Goal: Task Accomplishment & Management: Use online tool/utility

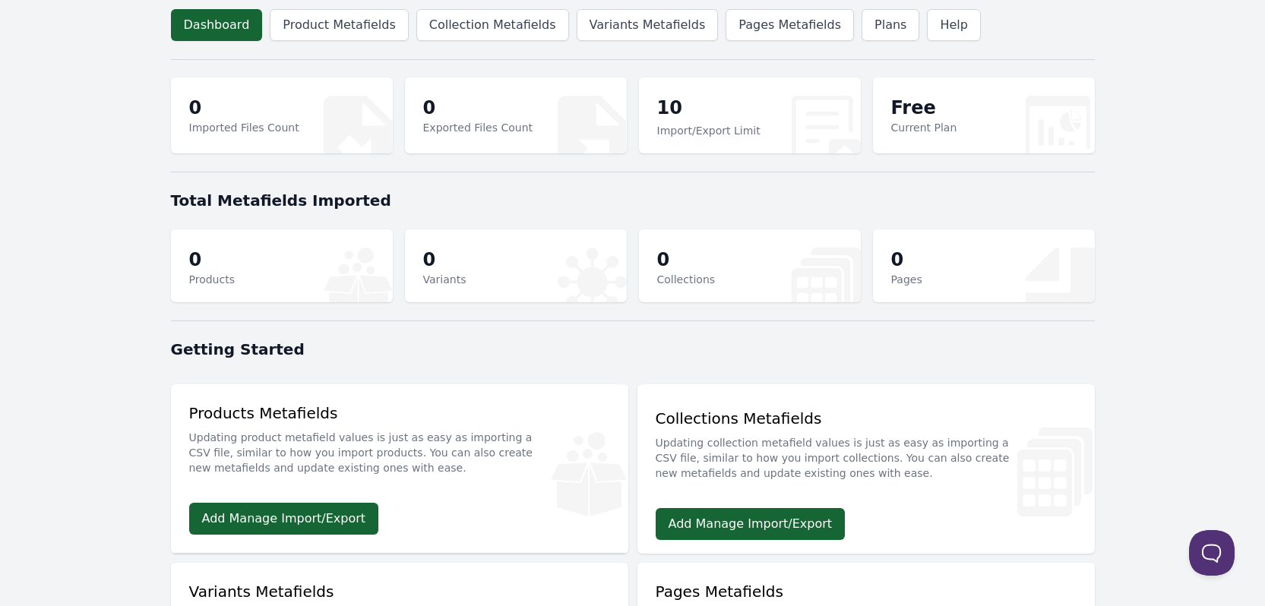
drag, startPoint x: 2, startPoint y: 289, endPoint x: 78, endPoint y: 527, distance: 249.4
click at [72, 525] on body "Dashboard Product Metafields Collection Metafields Variants Metafields Pages Me…" at bounding box center [632, 490] width 1265 height 980
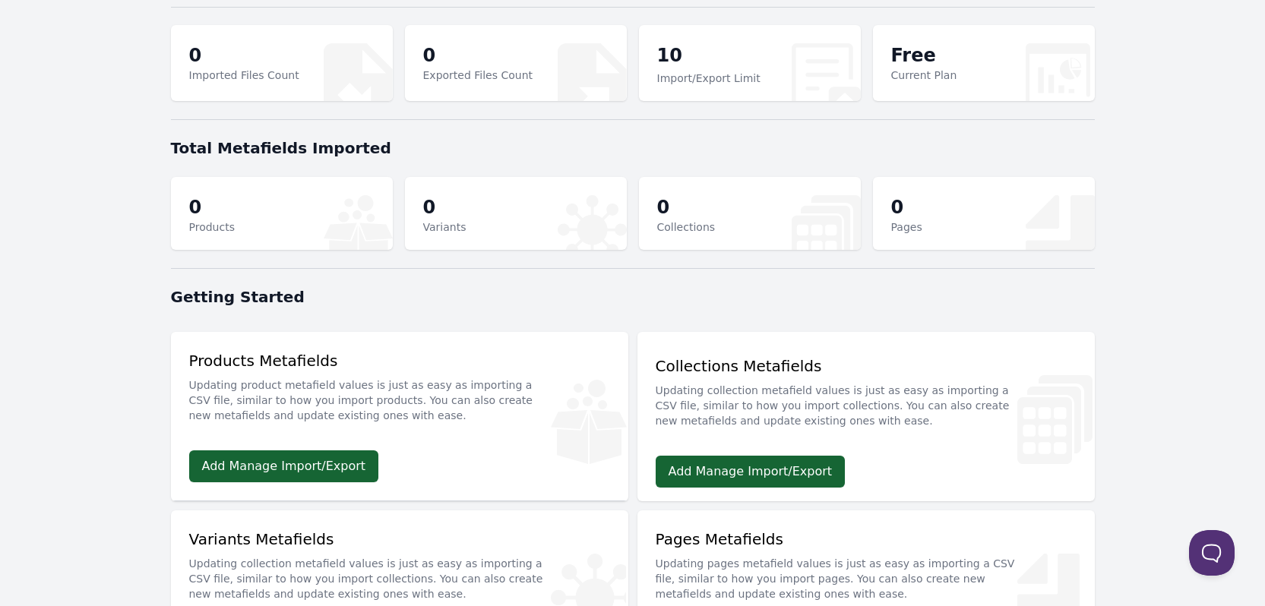
scroll to position [228, 0]
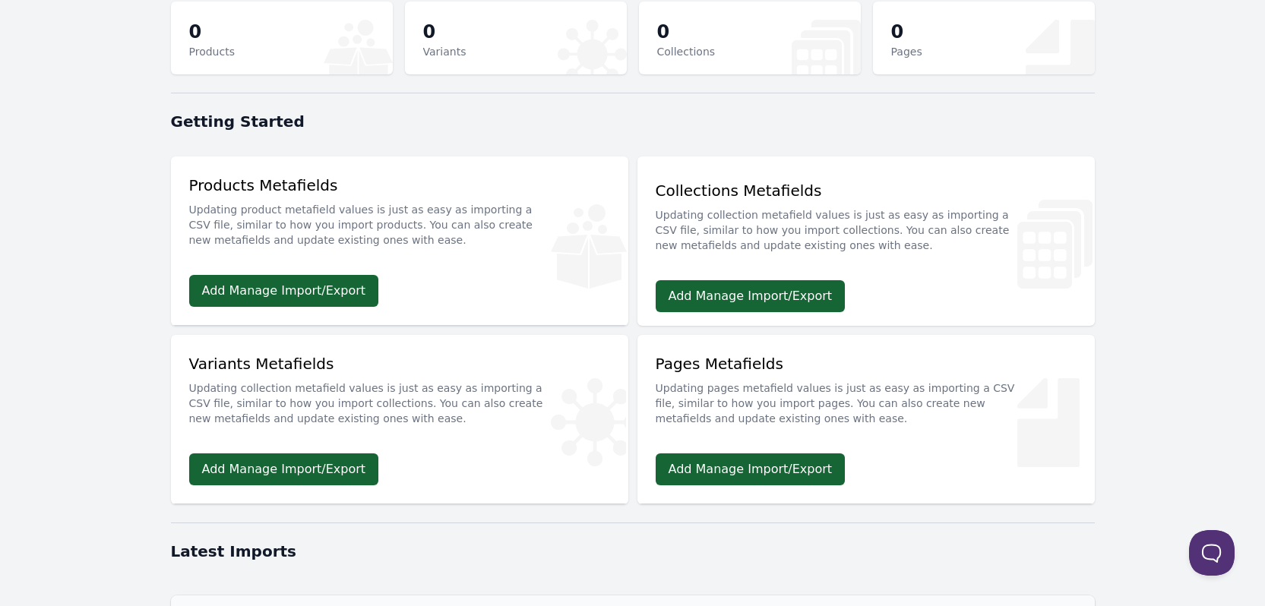
drag, startPoint x: 346, startPoint y: 180, endPoint x: 175, endPoint y: 178, distance: 171.7
click at [175, 178] on div "Products Metafields Updating product metafield values is just as easy as import…" at bounding box center [399, 216] width 457 height 119
click at [381, 200] on p "Updating product metafield values is just as easy as importing a CSV file, simi…" at bounding box center [399, 222] width 421 height 52
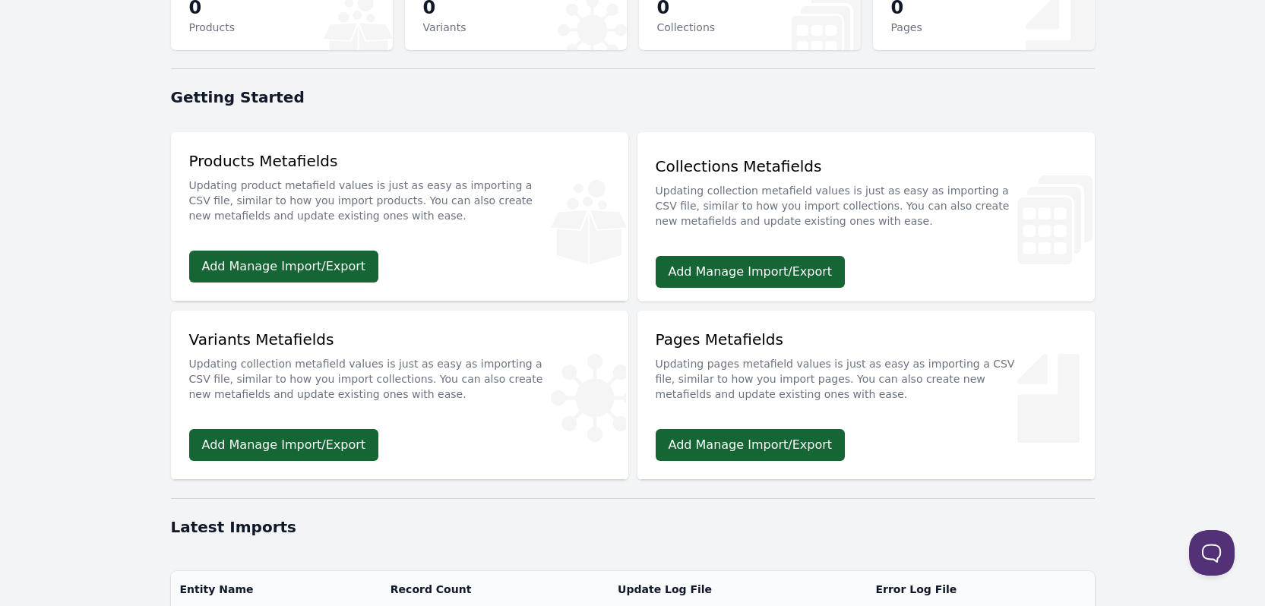
scroll to position [304, 0]
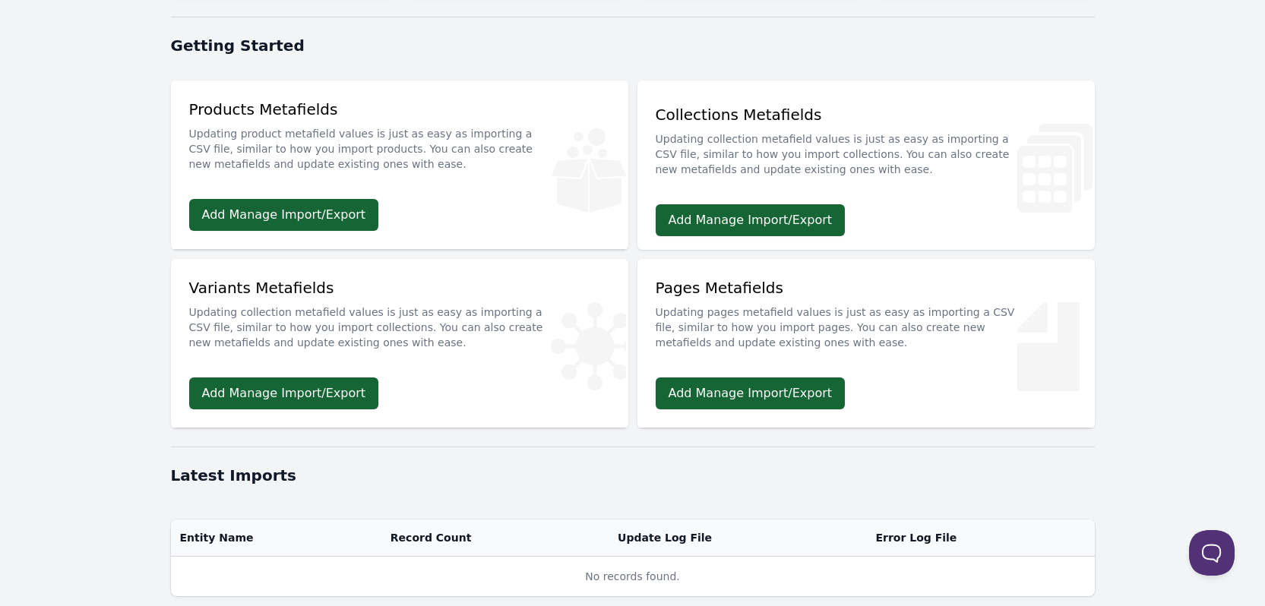
drag, startPoint x: 192, startPoint y: 108, endPoint x: 350, endPoint y: 112, distance: 157.4
click at [350, 112] on div "Products Metafields Updating product metafield values is just as easy as import…" at bounding box center [399, 140] width 421 height 82
drag, startPoint x: 764, startPoint y: 118, endPoint x: 808, endPoint y: 115, distance: 44.9
click at [808, 115] on div "Collections Metafields Updating collection metafield values is just as easy as …" at bounding box center [866, 145] width 421 height 82
drag, startPoint x: 677, startPoint y: 276, endPoint x: 746, endPoint y: 277, distance: 69.2
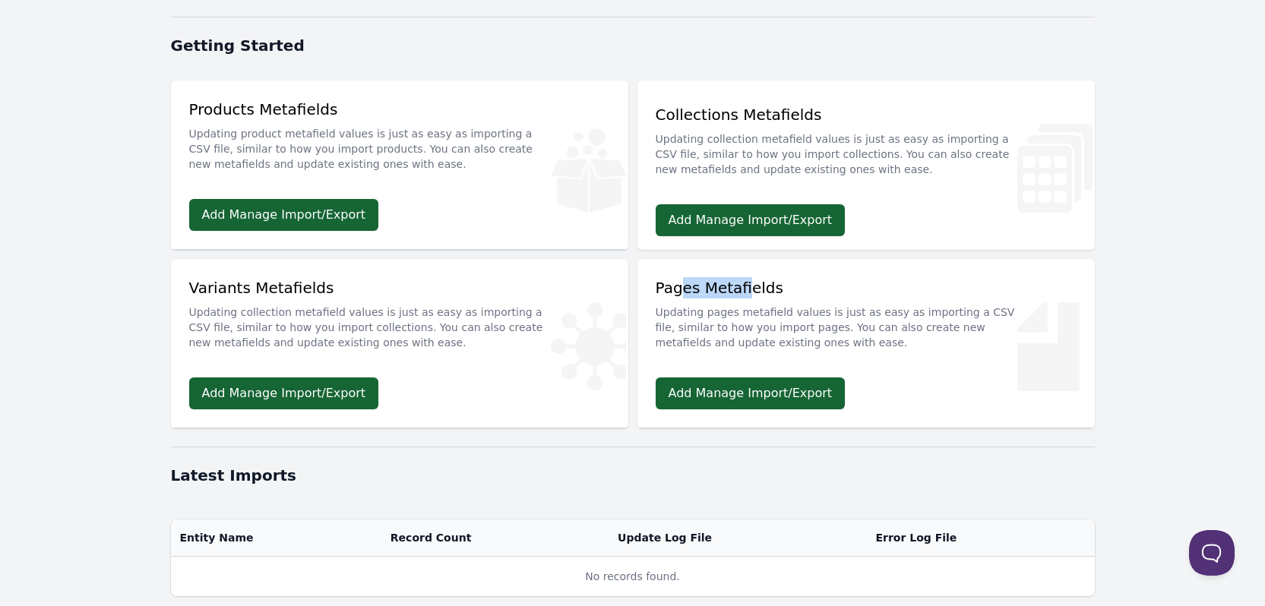
click at [746, 277] on div "Pages Metafields Updating pages metafield values is just as easy as importing a…" at bounding box center [866, 318] width 457 height 119
drag, startPoint x: 192, startPoint y: 283, endPoint x: 328, endPoint y: 277, distance: 136.1
click at [328, 277] on div "Variants Metafields Updating collection metafield values is just as easy as imp…" at bounding box center [399, 318] width 421 height 82
click at [277, 286] on div "Variants Metafields Updating collection metafield values is just as easy as imp…" at bounding box center [399, 318] width 421 height 82
drag, startPoint x: 335, startPoint y: 284, endPoint x: 191, endPoint y: 283, distance: 143.6
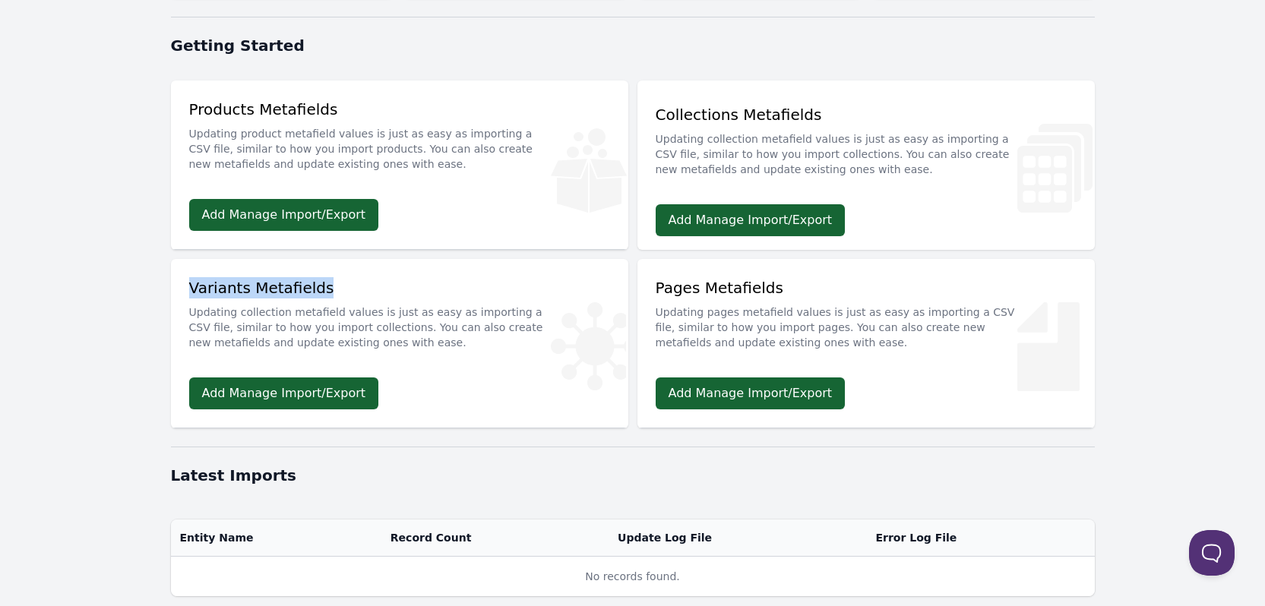
click at [191, 283] on div "Variants Metafields Updating collection metafield values is just as easy as imp…" at bounding box center [399, 318] width 421 height 82
click at [258, 291] on div "Variants Metafields Updating collection metafield values is just as easy as imp…" at bounding box center [399, 318] width 421 height 82
drag, startPoint x: 195, startPoint y: 292, endPoint x: 315, endPoint y: 285, distance: 121.0
click at [315, 285] on div "Variants Metafields Updating collection metafield values is just as easy as imp…" at bounding box center [399, 318] width 421 height 82
click at [245, 307] on p "Updating collection metafield values is just as easy as importing a CSV file, s…" at bounding box center [399, 325] width 421 height 52
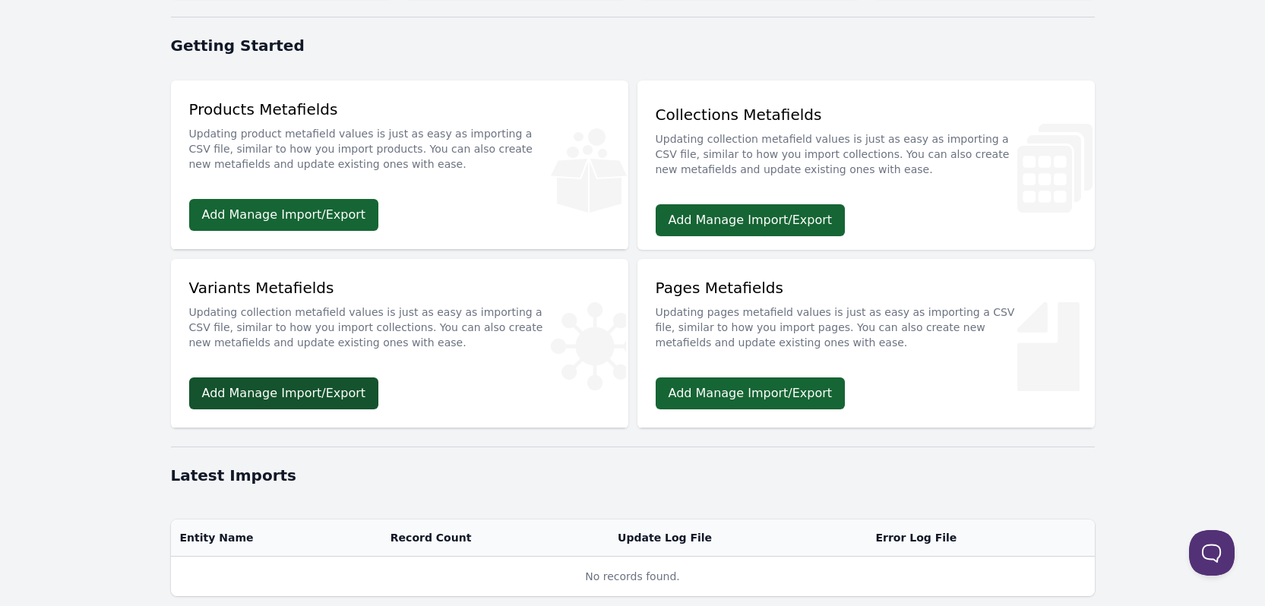
click at [315, 391] on link "Add Manage Import/Export" at bounding box center [284, 394] width 190 height 32
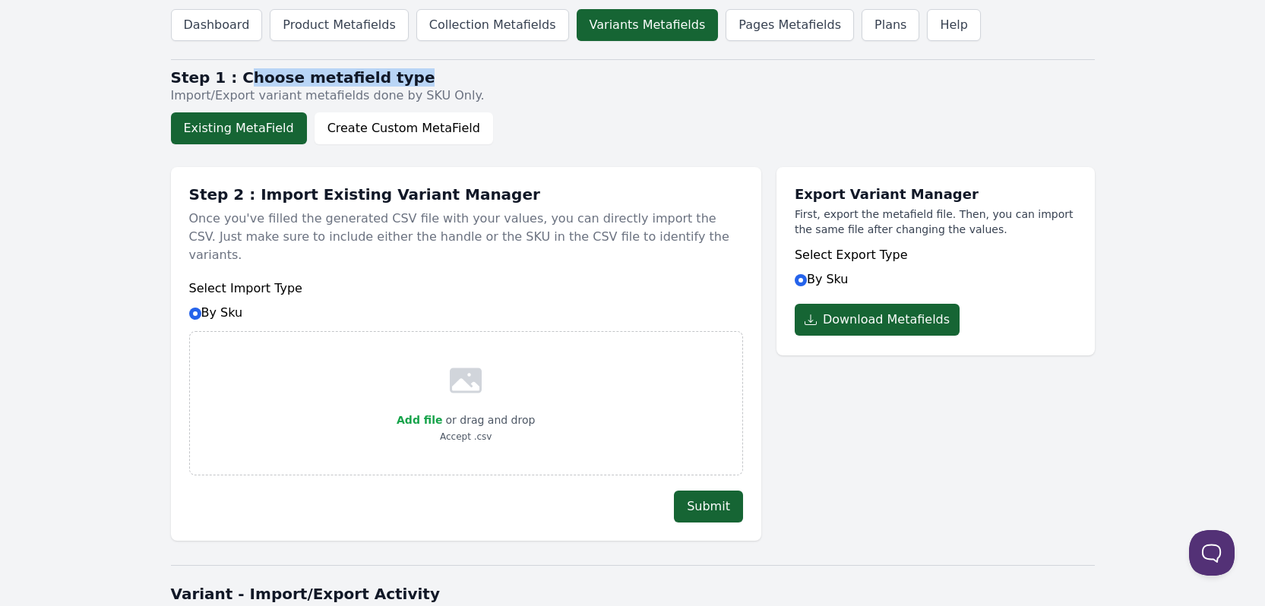
drag, startPoint x: 231, startPoint y: 81, endPoint x: 390, endPoint y: 80, distance: 158.8
click at [390, 80] on h2 "Step 1 : Choose metafield type" at bounding box center [633, 77] width 924 height 18
click at [617, 118] on div "Existing MetaField Create Custom MetaField" at bounding box center [629, 128] width 916 height 32
drag, startPoint x: 217, startPoint y: 135, endPoint x: 103, endPoint y: 184, distance: 124.6
drag, startPoint x: 103, startPoint y: 184, endPoint x: 100, endPoint y: 144, distance: 39.6
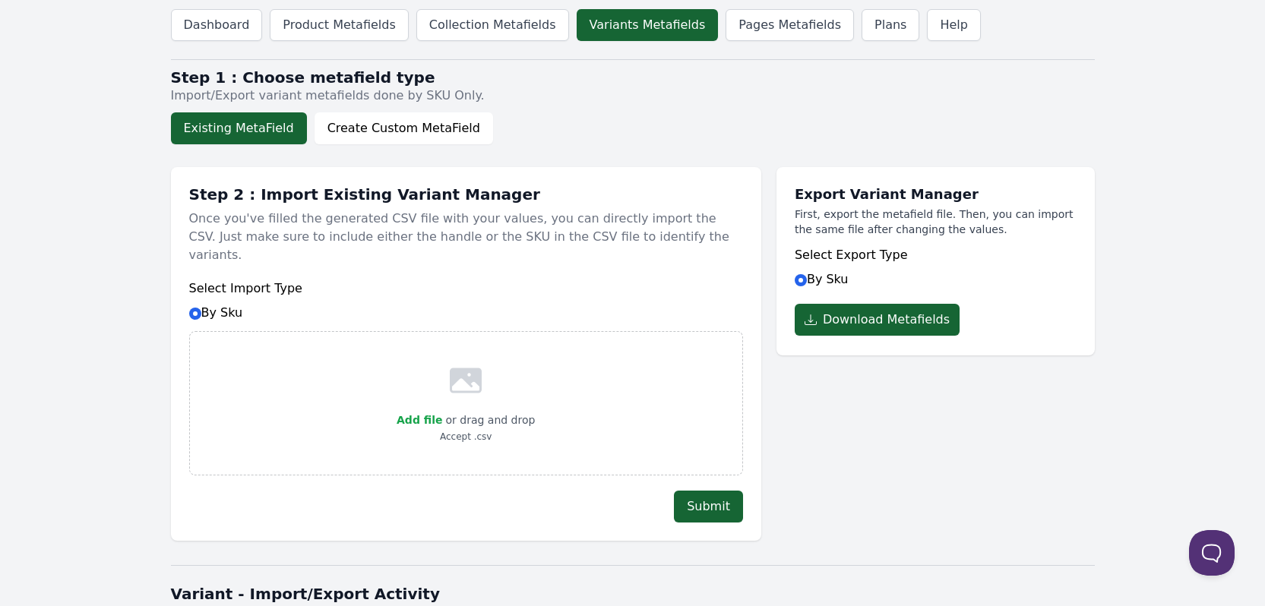
click at [77, 111] on body "Dashboard Product Metafields Collection Metafields Variants Metafields Pages Me…" at bounding box center [632, 440] width 1265 height 880
drag, startPoint x: 255, startPoint y: 195, endPoint x: 379, endPoint y: 198, distance: 123.9
click at [379, 198] on h1 "Step 2 : Import Existing Variant Manager" at bounding box center [466, 194] width 554 height 18
drag, startPoint x: 800, startPoint y: 184, endPoint x: 973, endPoint y: 206, distance: 174.6
click at [972, 186] on div "Export Variant Manager First, export the metafield file. Then, you can import t…" at bounding box center [936, 261] width 318 height 188
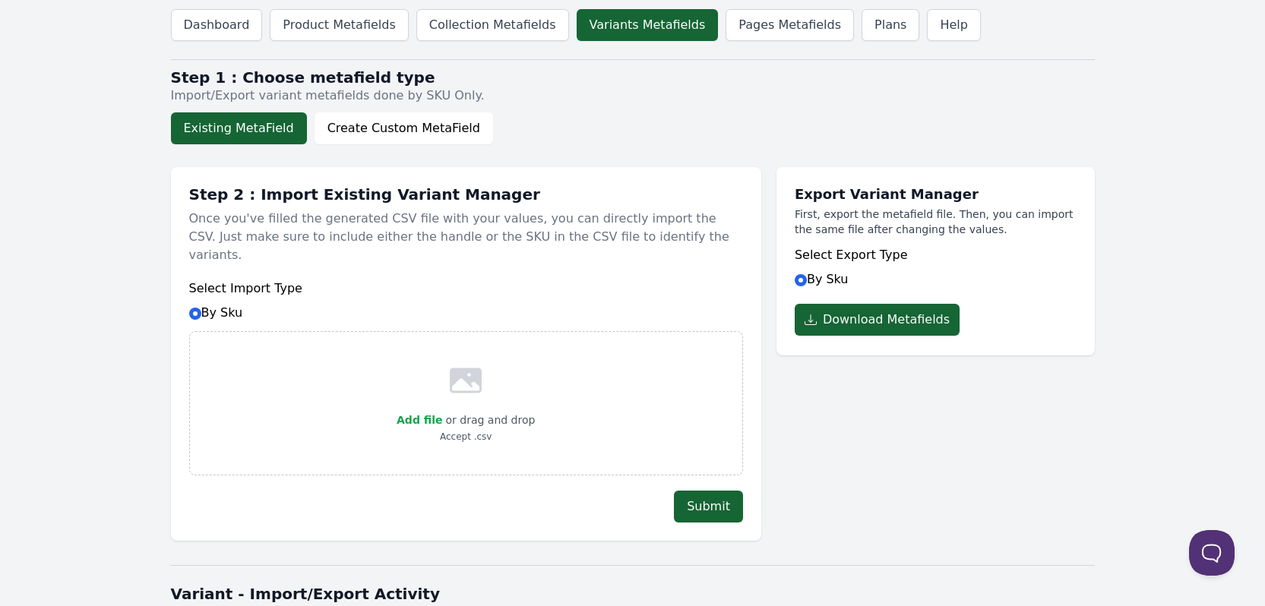
click at [858, 447] on div "Export Variant Manager First, export the metafield file. Then, you can import t…" at bounding box center [936, 346] width 318 height 389
click at [865, 319] on button "Download Metafields" at bounding box center [877, 320] width 165 height 32
click at [141, 347] on body "Dashboard Product Metafields Collection Metafields Variants Metafields Pages Me…" at bounding box center [632, 440] width 1265 height 881
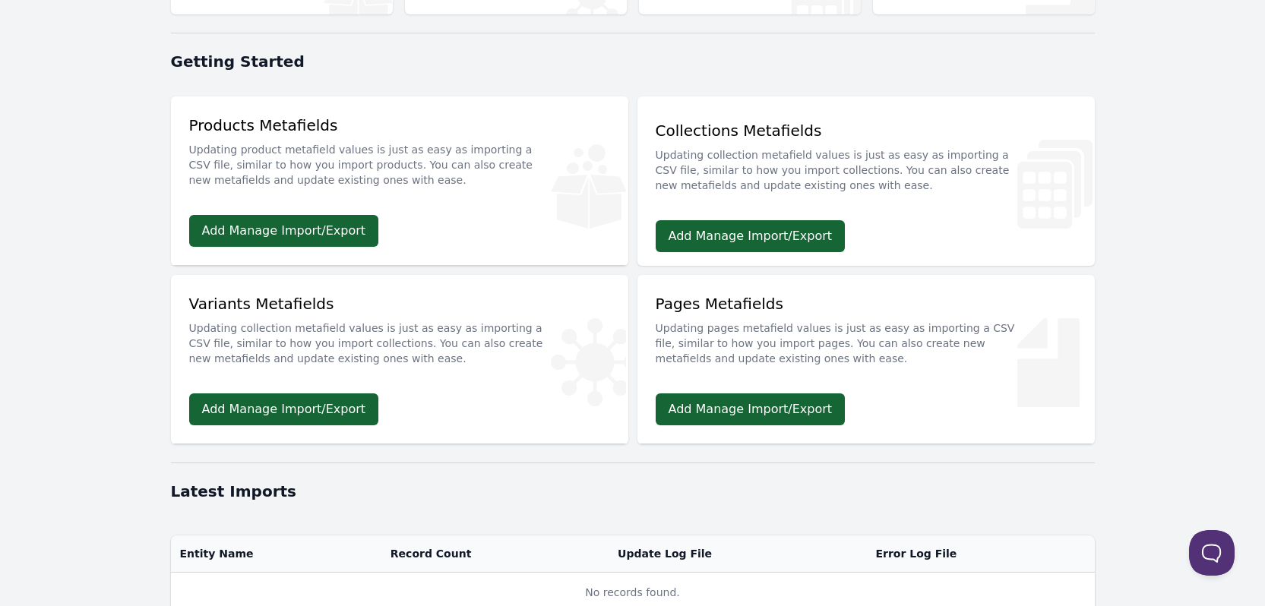
scroll to position [70, 0]
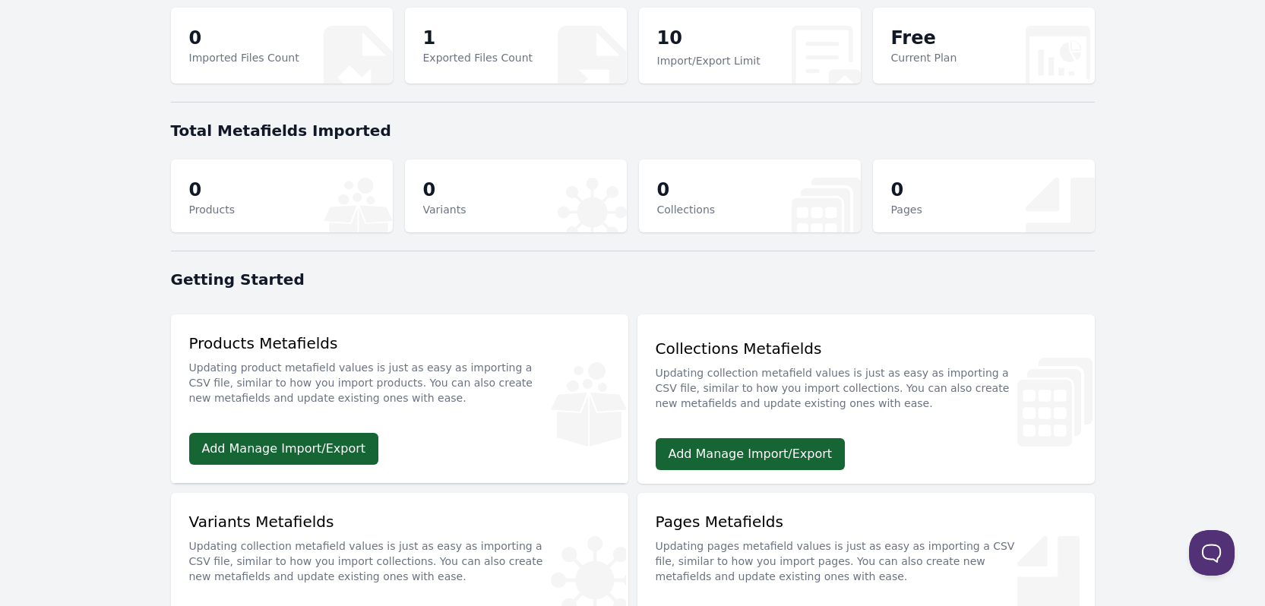
click at [430, 34] on p "1" at bounding box center [478, 38] width 110 height 24
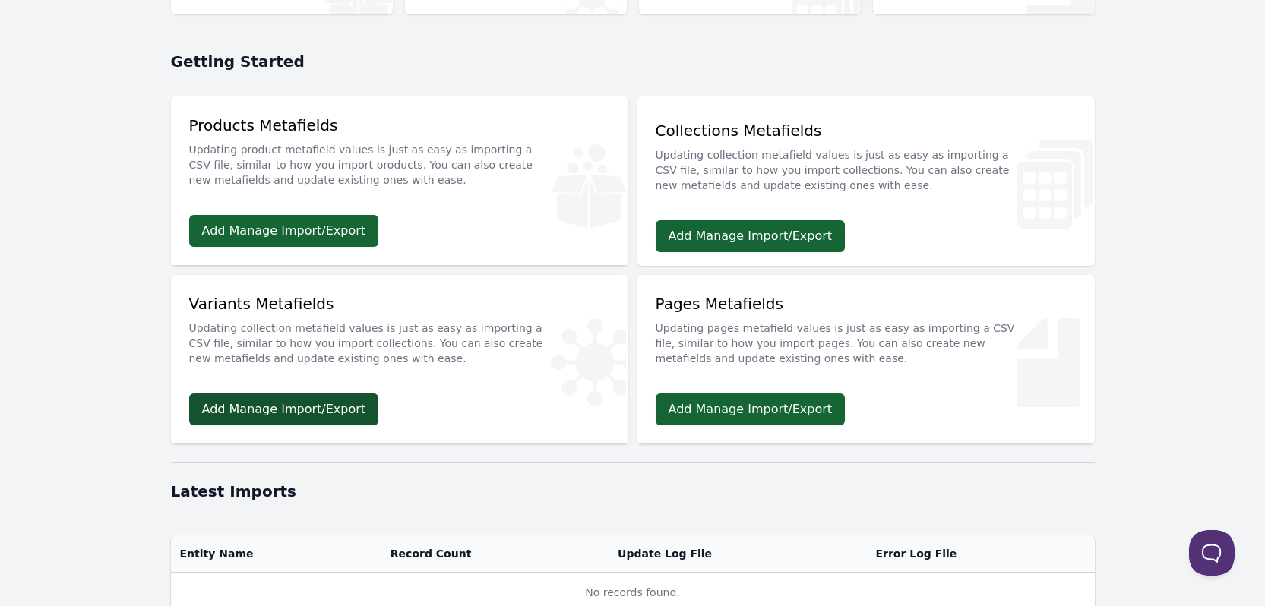
scroll to position [298, 0]
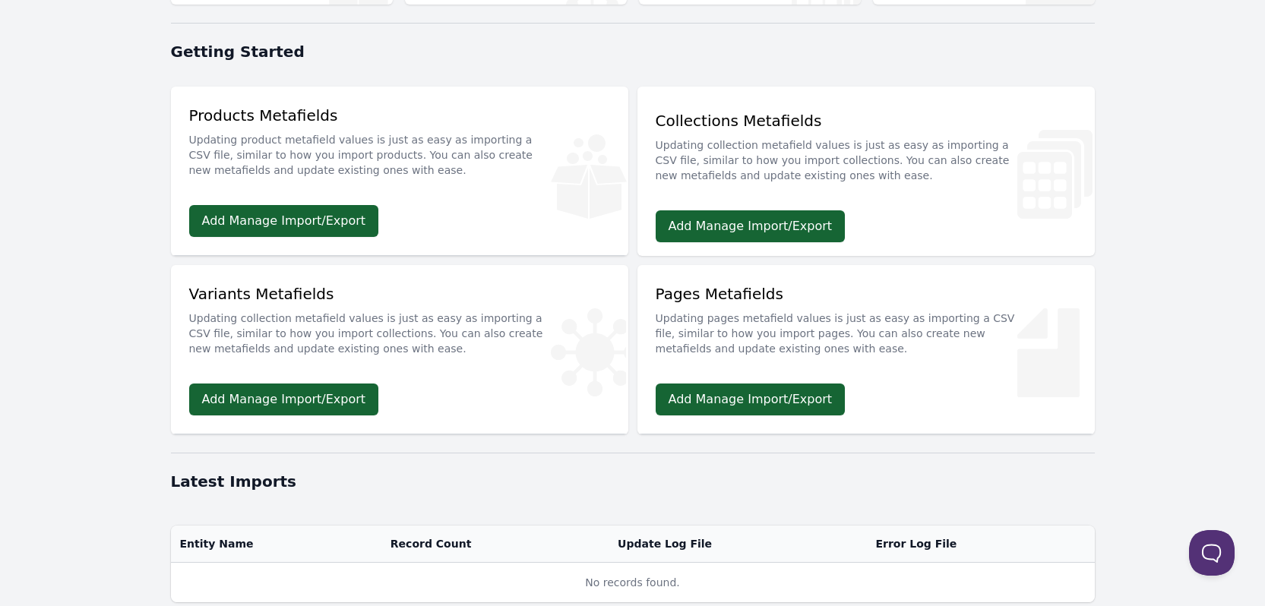
drag, startPoint x: 293, startPoint y: 387, endPoint x: 331, endPoint y: 381, distance: 38.4
click at [293, 387] on link "Add Manage Import/Export" at bounding box center [284, 400] width 190 height 32
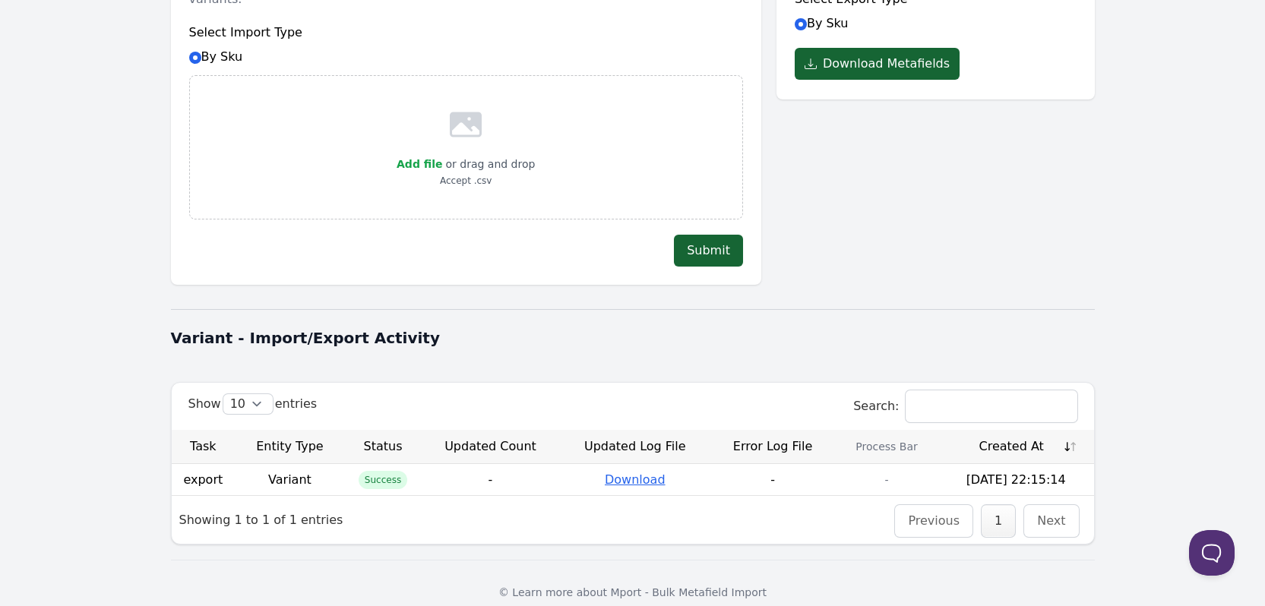
click at [654, 473] on link "Download" at bounding box center [635, 480] width 61 height 14
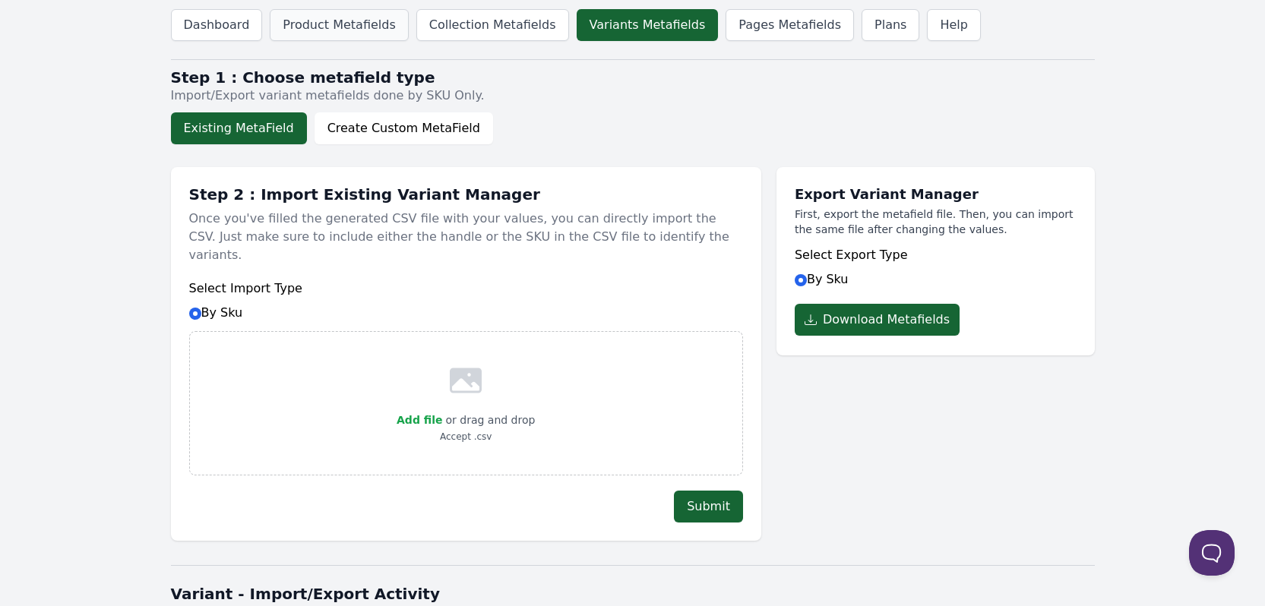
drag, startPoint x: 290, startPoint y: 30, endPoint x: 282, endPoint y: 36, distance: 9.7
click at [290, 30] on link "Product Metafields" at bounding box center [339, 25] width 138 height 32
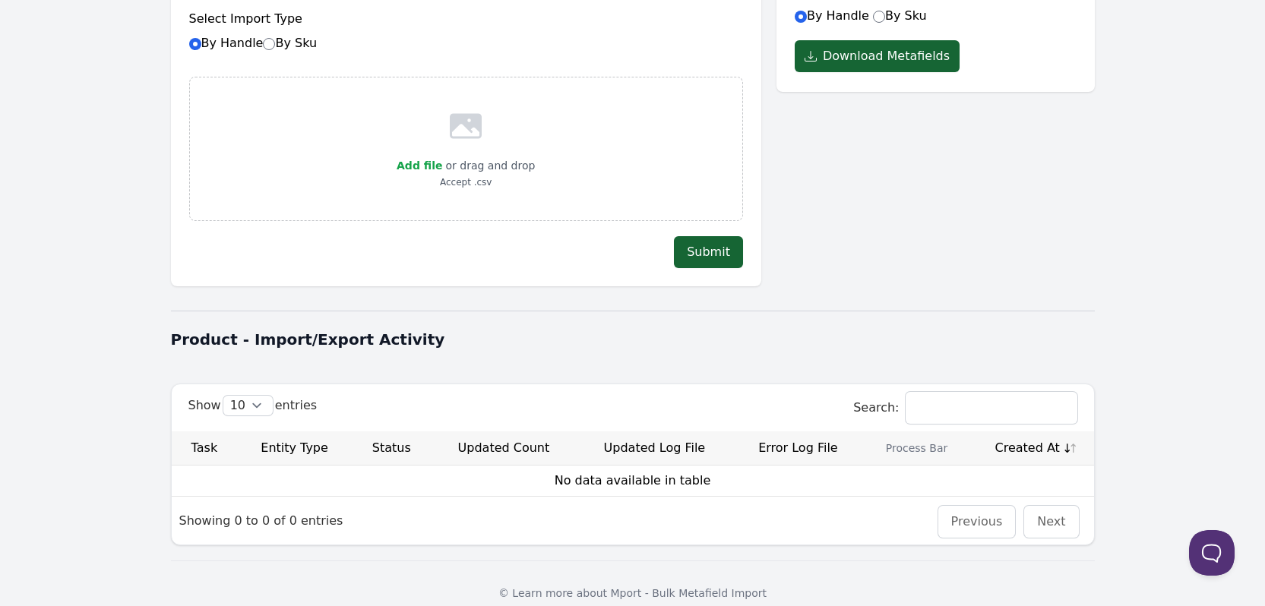
scroll to position [286, 0]
drag, startPoint x: 726, startPoint y: 463, endPoint x: 560, endPoint y: 461, distance: 166.4
click at [560, 465] on td "No data available in table" at bounding box center [633, 480] width 922 height 30
click at [554, 524] on div "Show 10 25 50 100 entries Search: Task Entity Type Status Updated Count Updated…" at bounding box center [633, 464] width 924 height 162
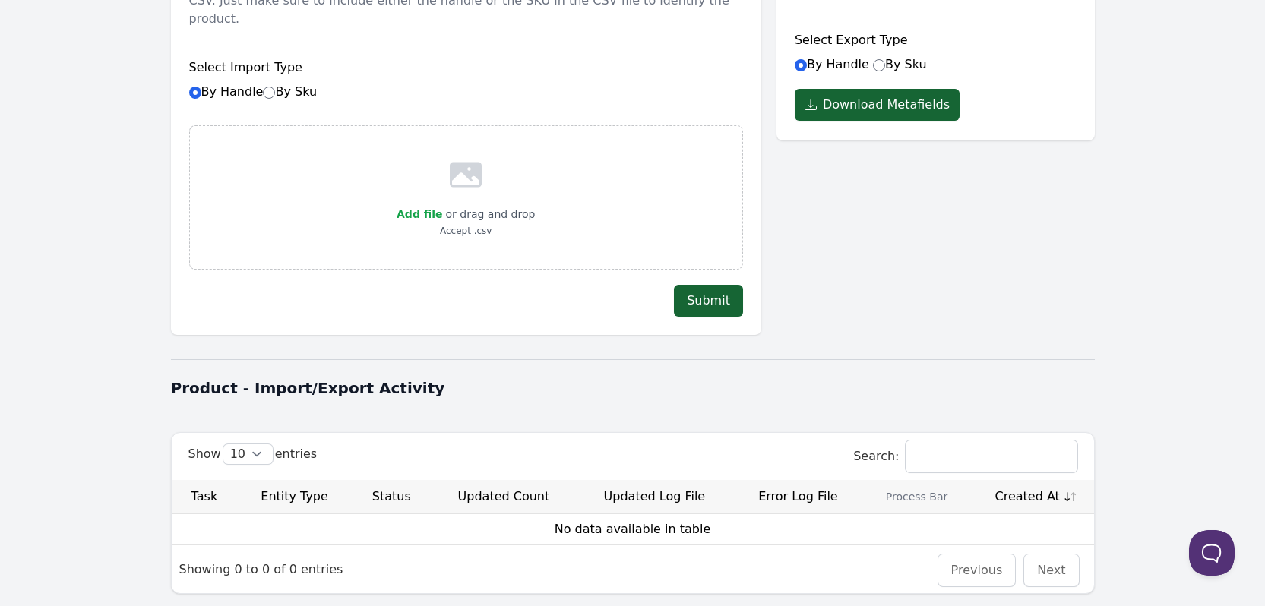
scroll to position [0, 0]
